Goal: Task Accomplishment & Management: Manage account settings

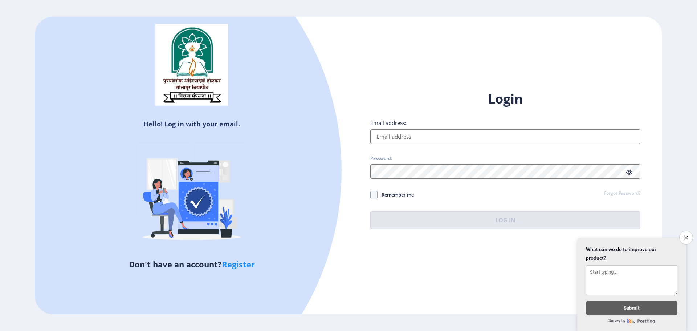
click at [423, 137] on input "Email address:" at bounding box center [505, 136] width 270 height 15
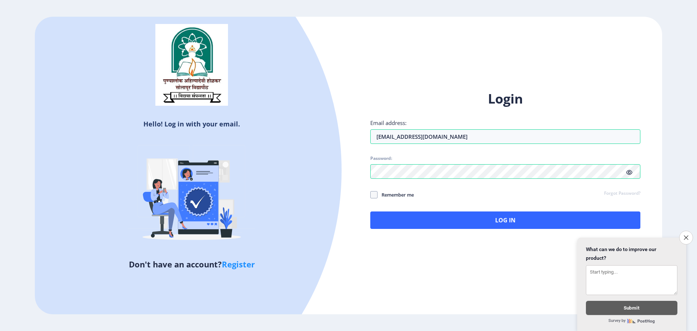
click at [630, 174] on icon at bounding box center [629, 172] width 6 height 5
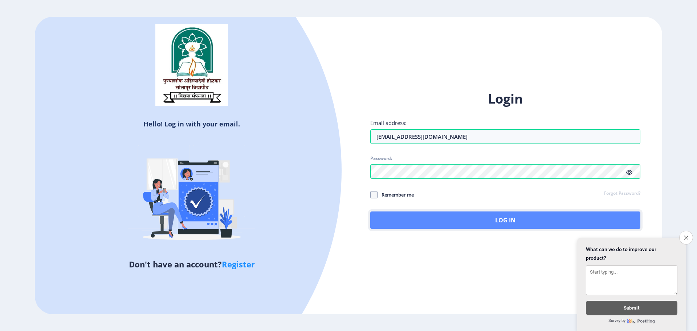
click at [517, 215] on button "Log In" at bounding box center [505, 219] width 270 height 17
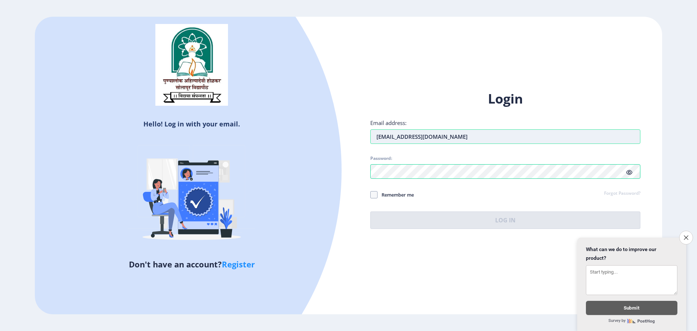
click at [403, 140] on input "[EMAIL_ADDRESS][DOMAIN_NAME]" at bounding box center [505, 136] width 270 height 15
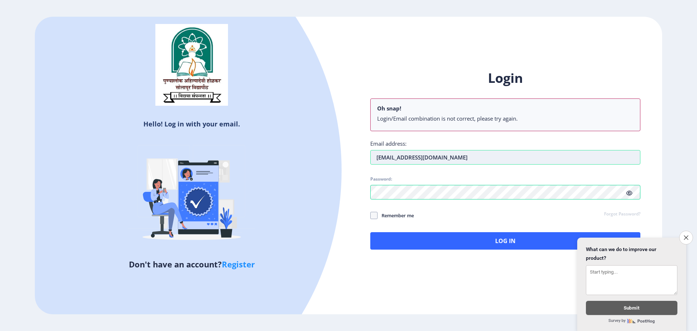
drag, startPoint x: 412, startPoint y: 156, endPoint x: 418, endPoint y: 157, distance: 6.2
click at [413, 156] on input "[EMAIL_ADDRESS][DOMAIN_NAME]" at bounding box center [505, 157] width 270 height 15
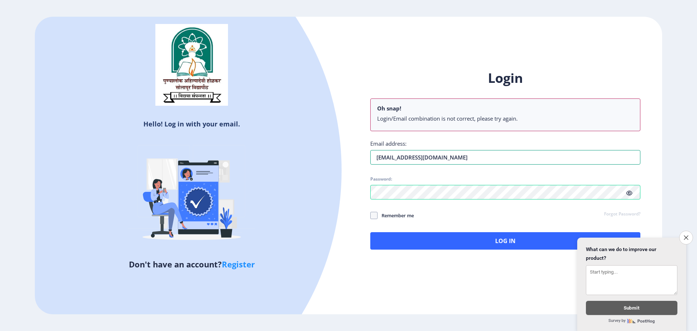
type input "[EMAIL_ADDRESS][DOMAIN_NAME]"
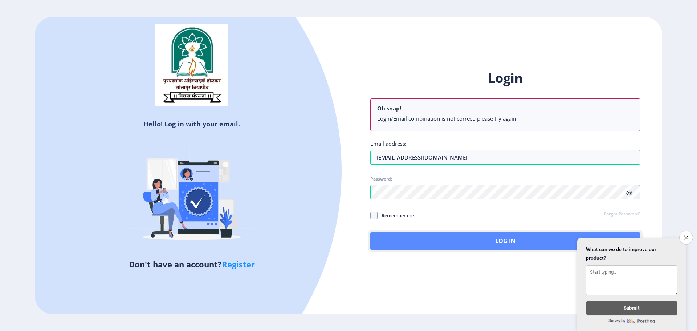
click at [447, 234] on button "Log In" at bounding box center [505, 240] width 270 height 17
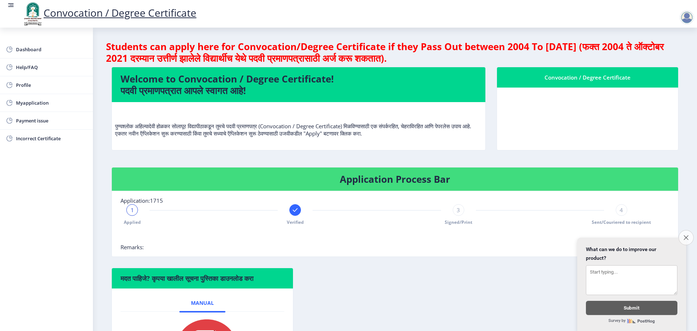
click at [688, 236] on button "Close survey" at bounding box center [685, 237] width 15 height 15
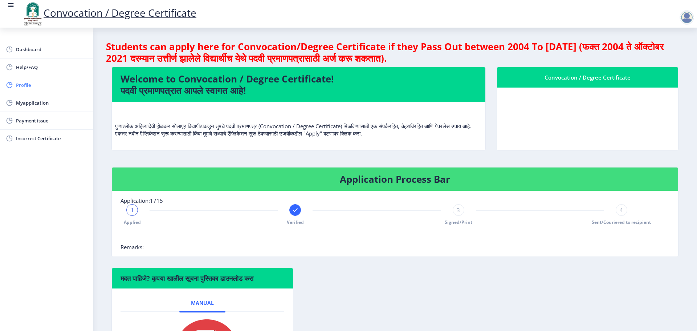
click at [25, 80] on link "Profile" at bounding box center [46, 84] width 93 height 17
select select
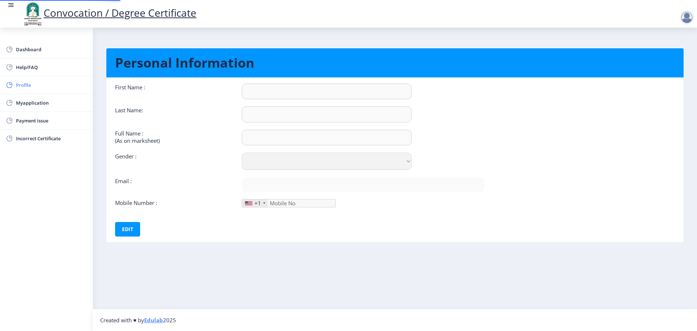
type input "AJINKYA"
type input "[PERSON_NAME]"
type input "[PERSON_NAME] [PERSON_NAME]"
select select "[DEMOGRAPHIC_DATA]"
type input "[EMAIL_ADDRESS][DOMAIN_NAME]"
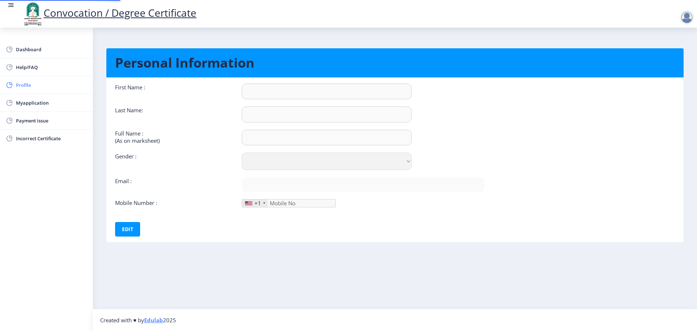
type input "9420165913"
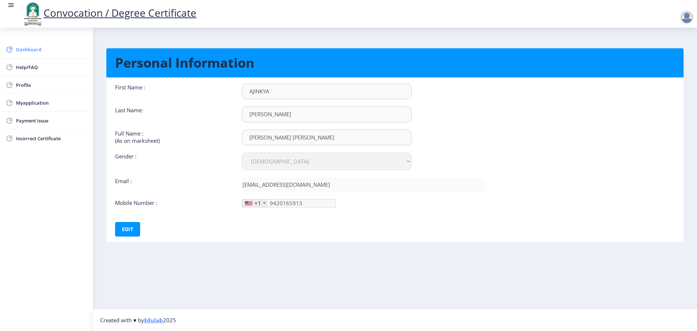
click at [36, 48] on span "Dashboard" at bounding box center [51, 49] width 71 height 9
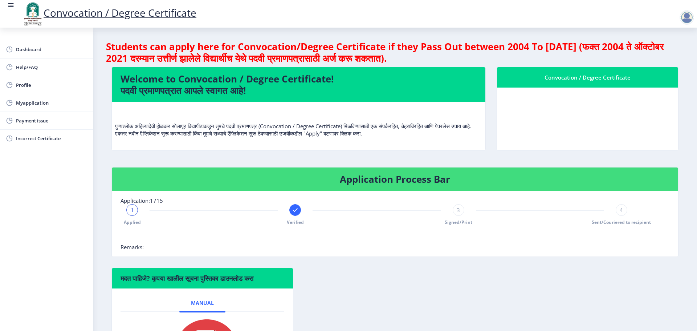
click at [688, 19] on div at bounding box center [687, 17] width 15 height 15
drag, startPoint x: 577, startPoint y: 131, endPoint x: 590, endPoint y: 141, distance: 16.3
click at [578, 131] on nb-card-body at bounding box center [587, 118] width 181 height 62
